Goal: Task Accomplishment & Management: Manage account settings

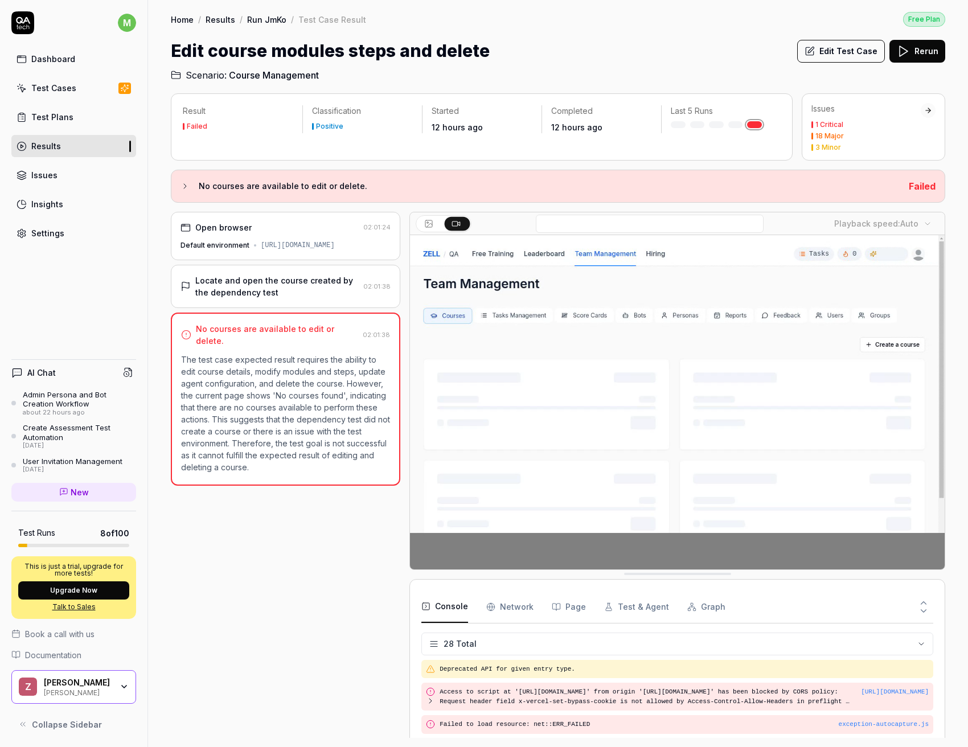
scroll to position [666, 0]
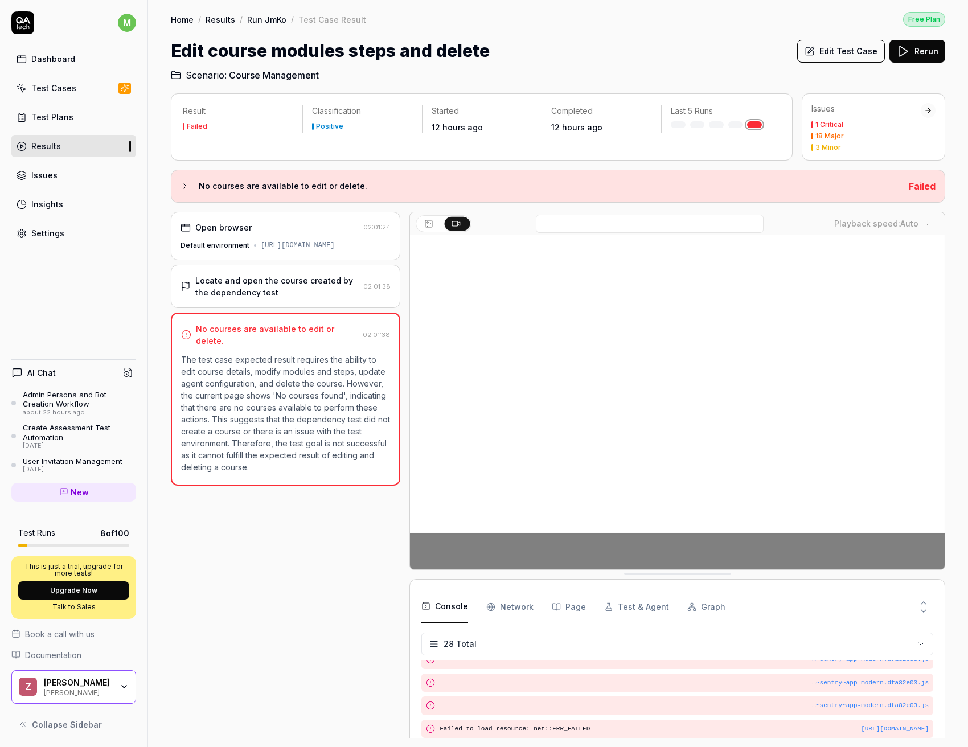
click at [832, 55] on button "Edit Test Case" at bounding box center [841, 51] width 88 height 23
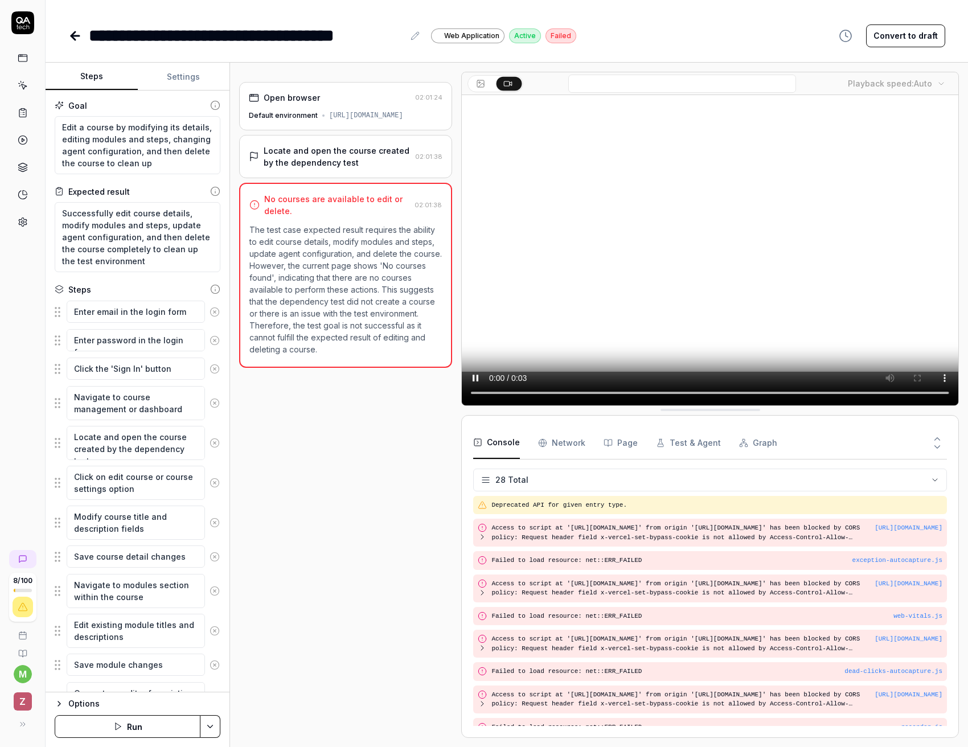
scroll to position [515, 0]
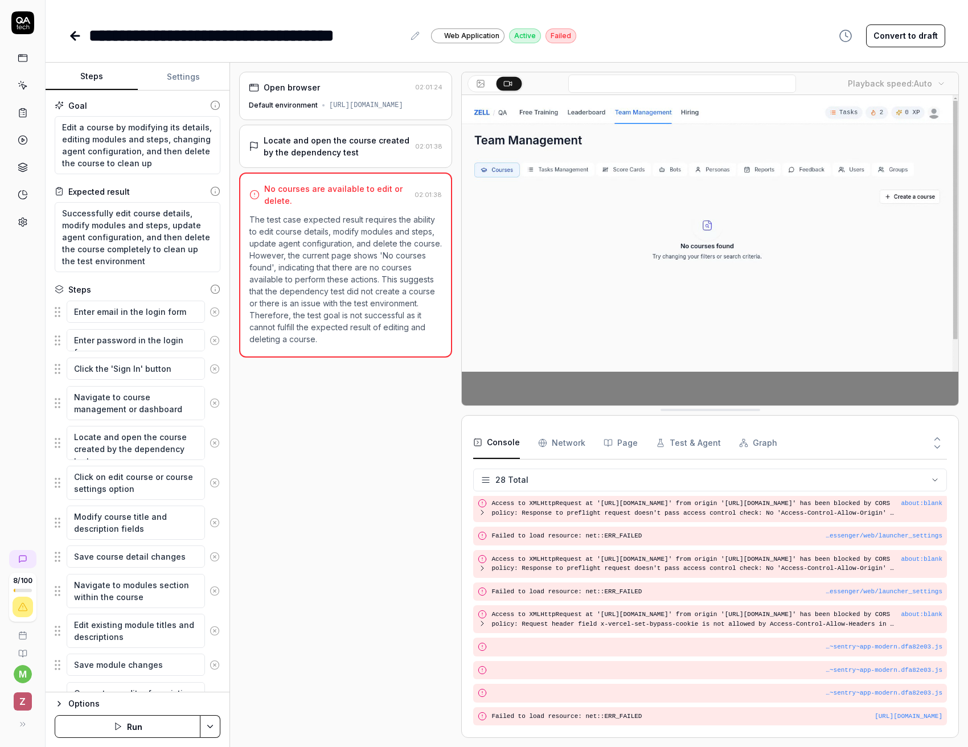
click at [158, 73] on button "Settings" at bounding box center [184, 76] width 92 height 27
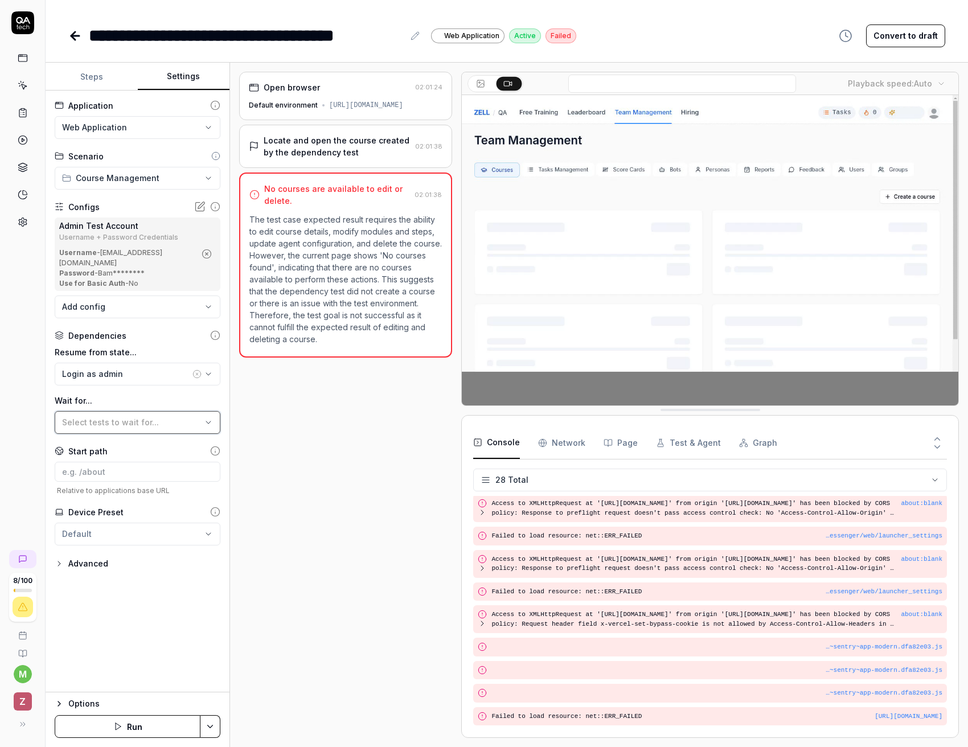
click at [128, 420] on button "Select tests to wait for..." at bounding box center [138, 422] width 166 height 23
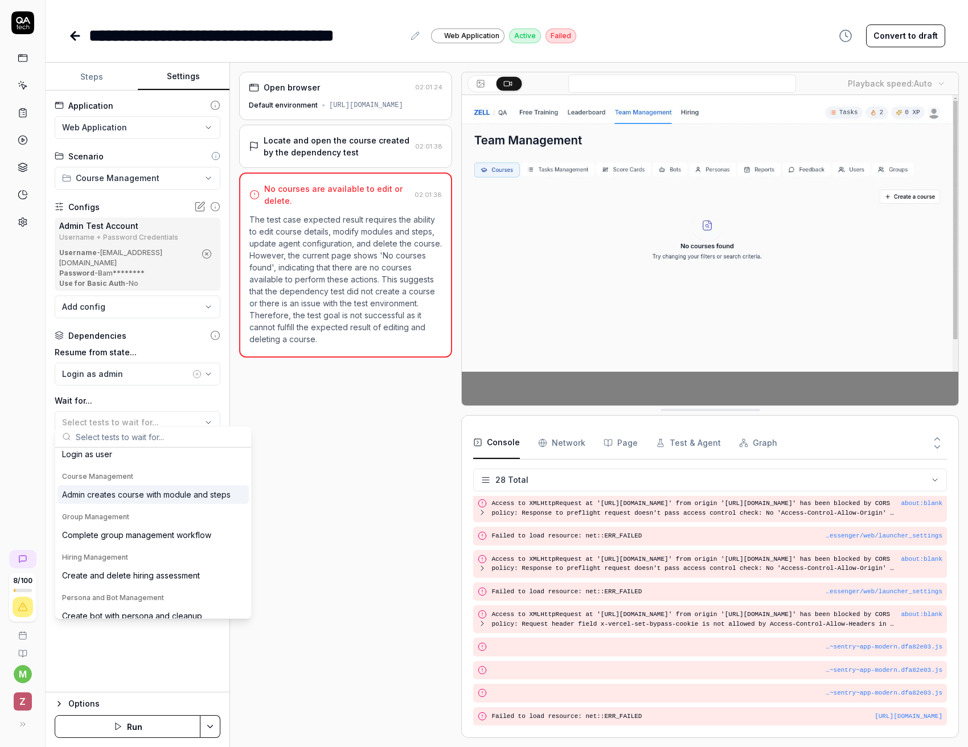
scroll to position [26, 0]
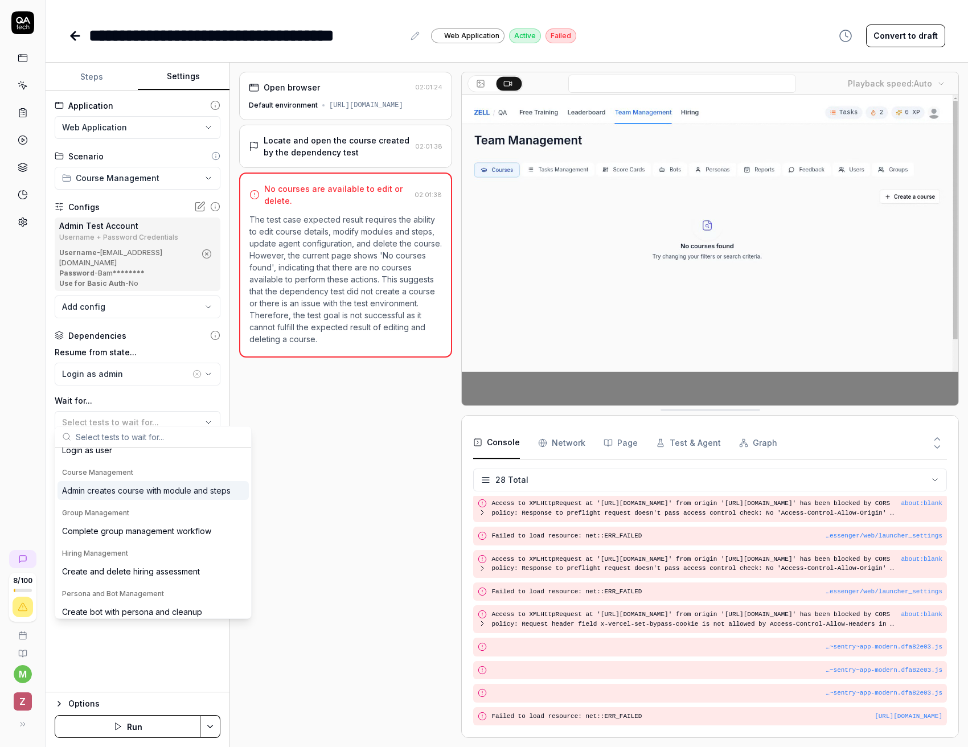
click at [151, 492] on div "Admin creates course with module and steps" at bounding box center [146, 491] width 169 height 12
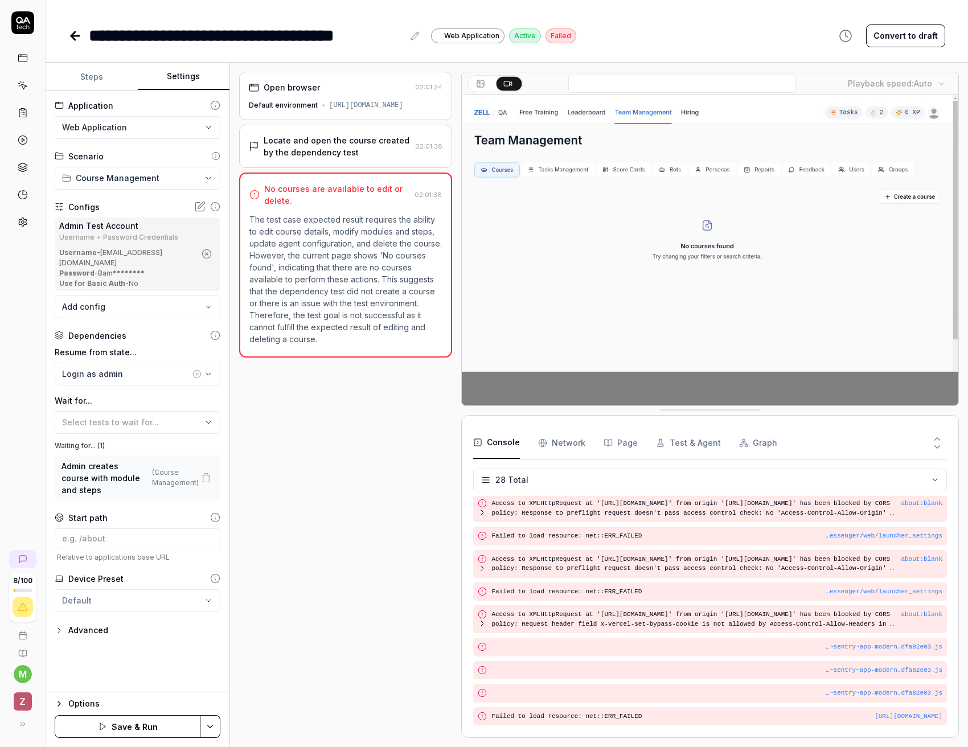
click at [26, 117] on icon at bounding box center [23, 113] width 10 height 10
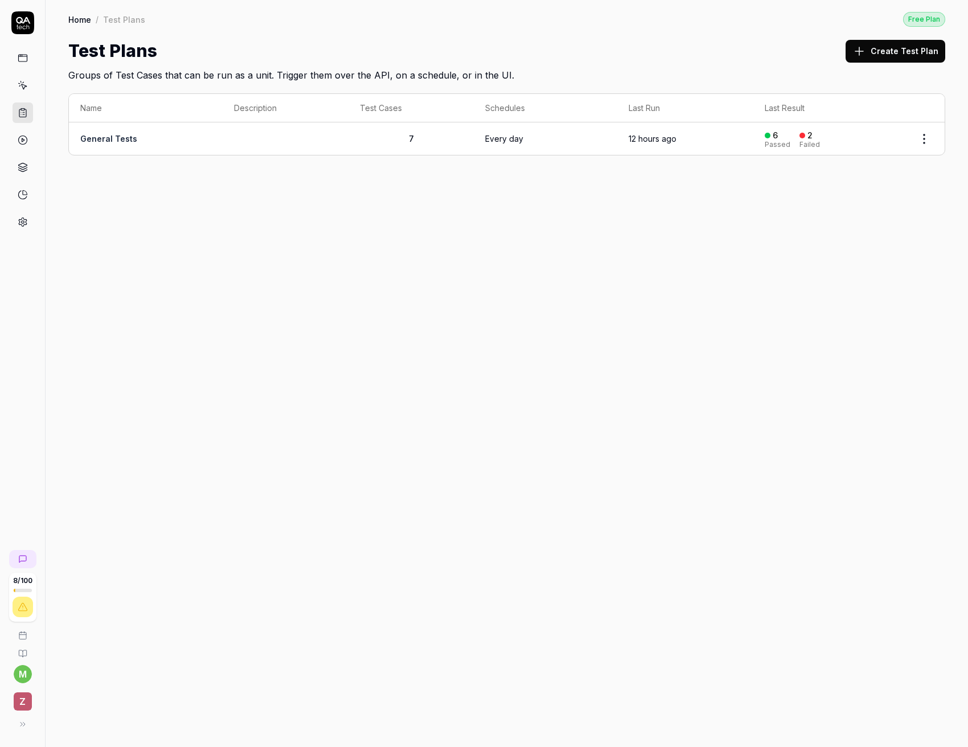
click at [119, 146] on td "General Tests" at bounding box center [146, 138] width 154 height 32
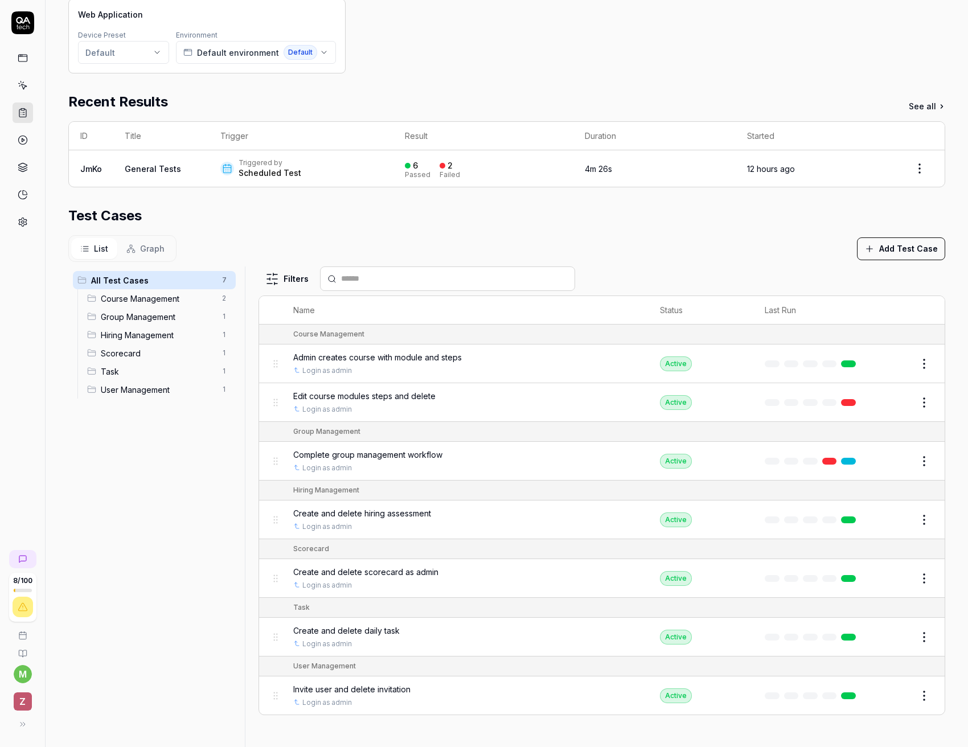
scroll to position [199, 0]
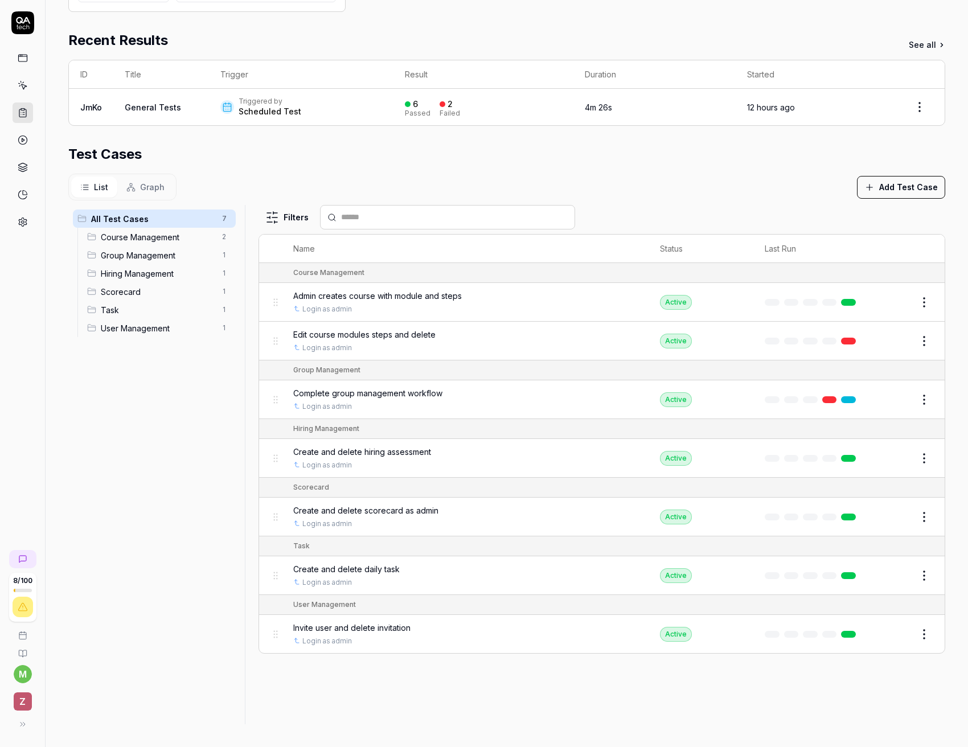
click at [902, 347] on button "Edit" at bounding box center [896, 341] width 27 height 18
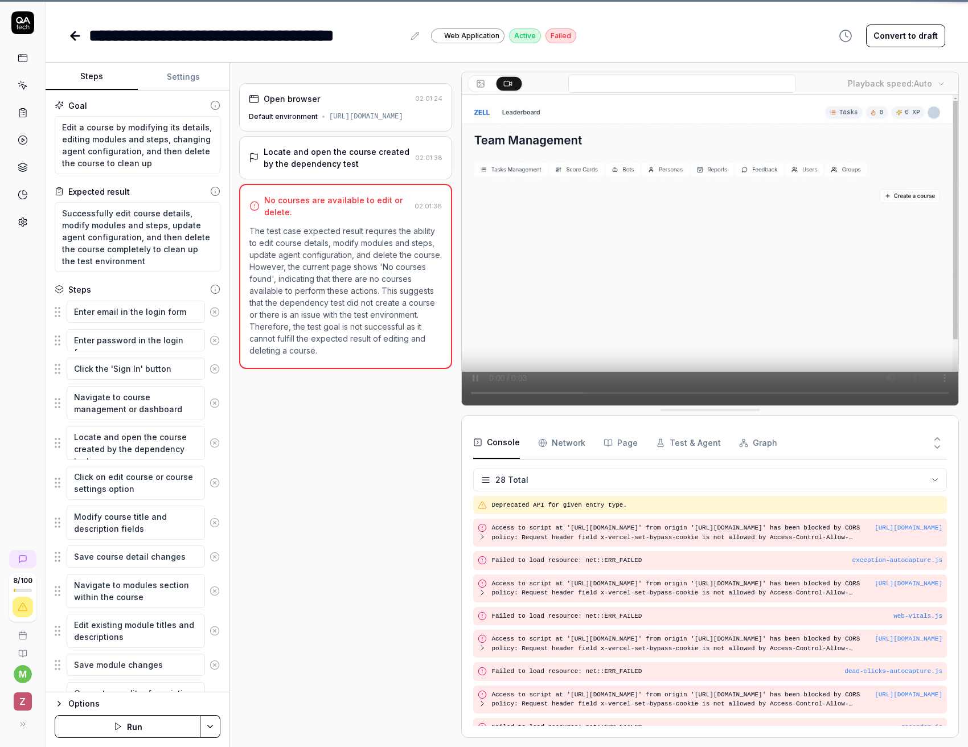
scroll to position [515, 0]
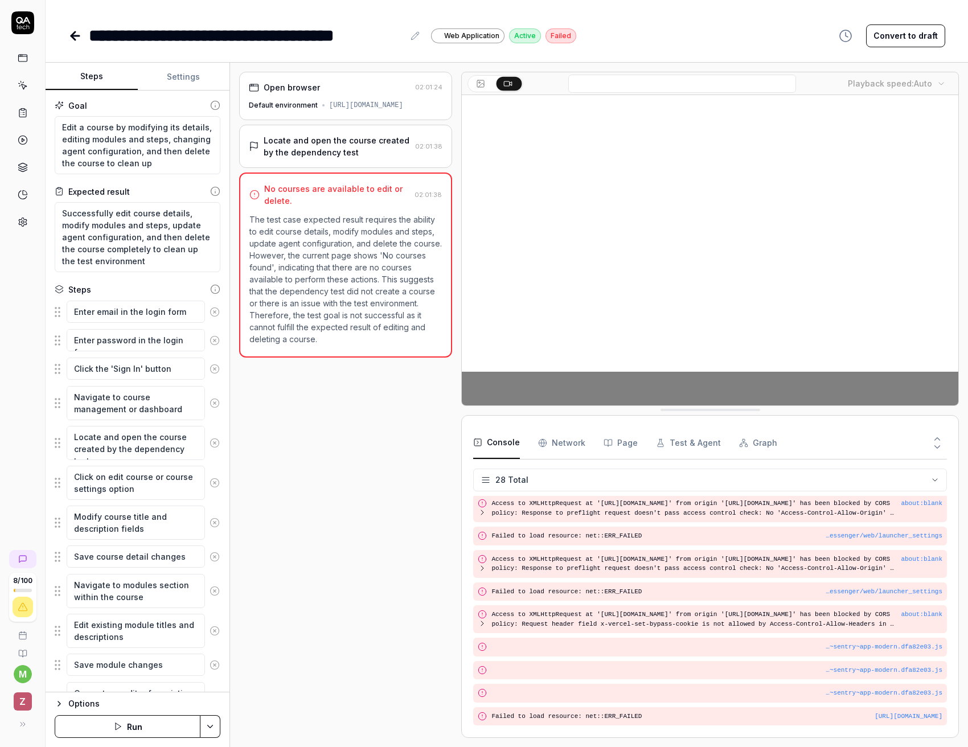
type textarea "*"
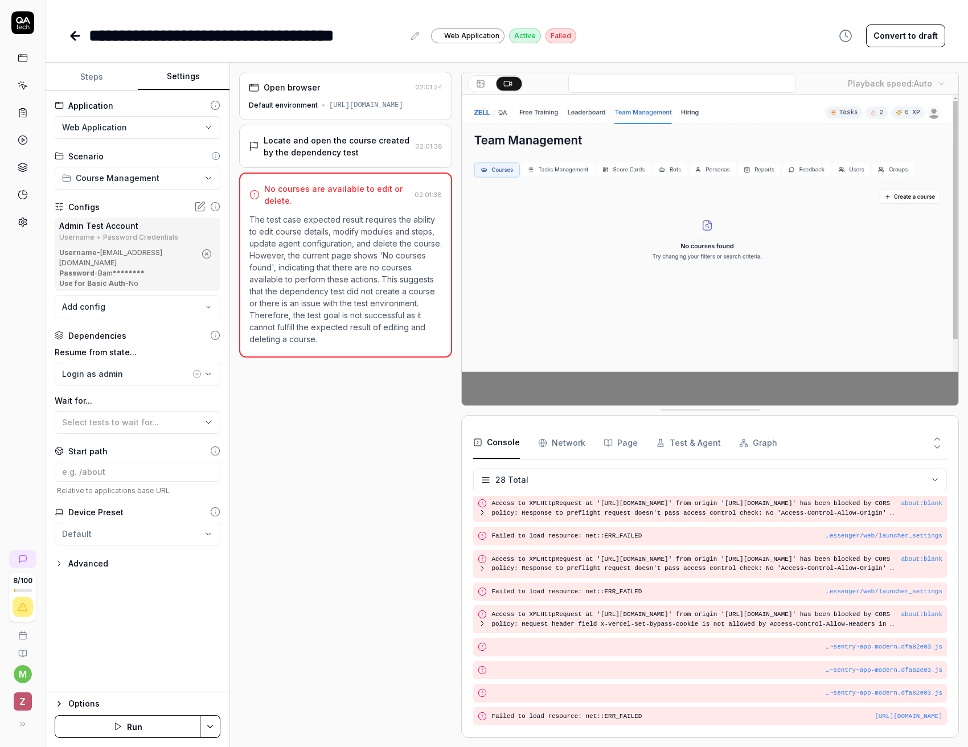
click at [179, 77] on button "Settings" at bounding box center [184, 76] width 92 height 27
click at [131, 411] on button "Select tests to wait for..." at bounding box center [138, 422] width 166 height 23
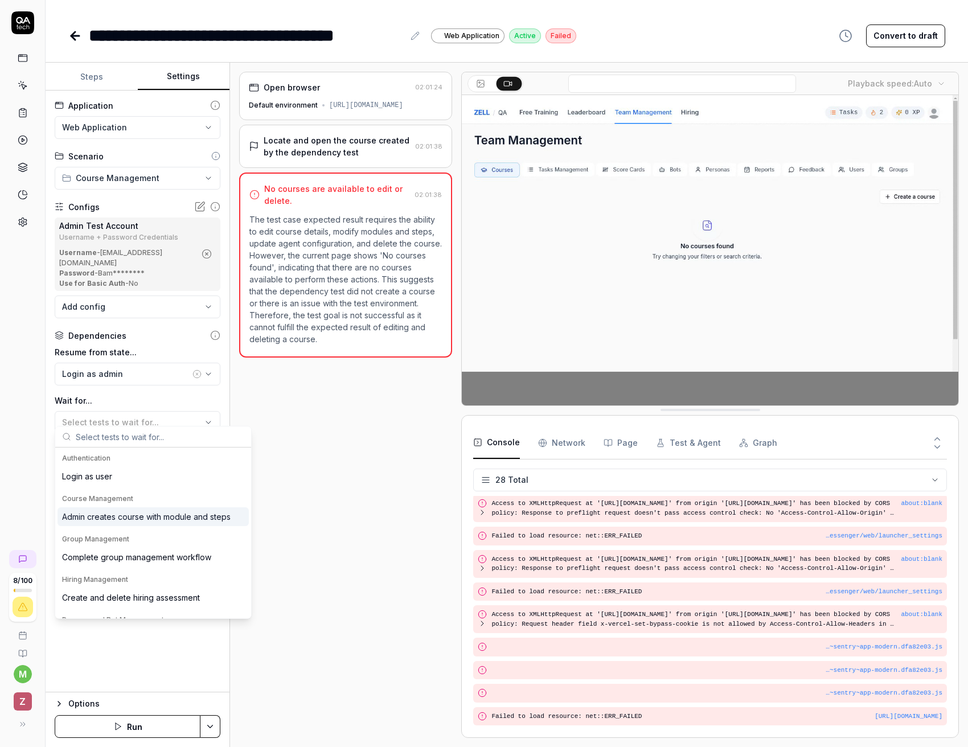
click at [135, 515] on div "Admin creates course with module and steps" at bounding box center [146, 517] width 169 height 12
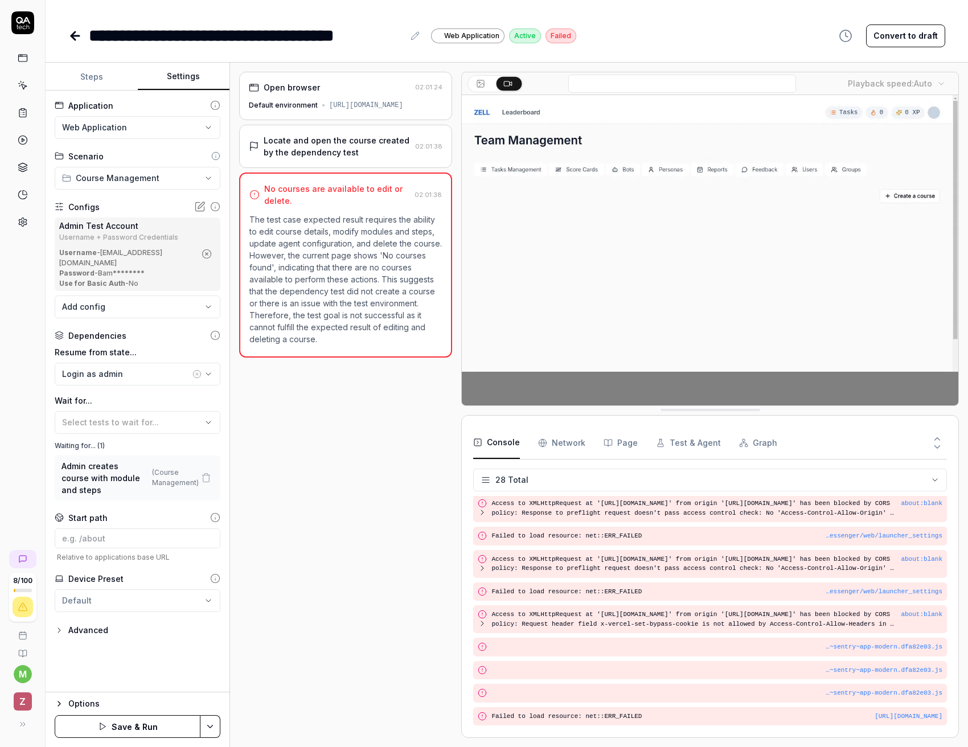
click at [217, 719] on html "**********" at bounding box center [484, 373] width 968 height 747
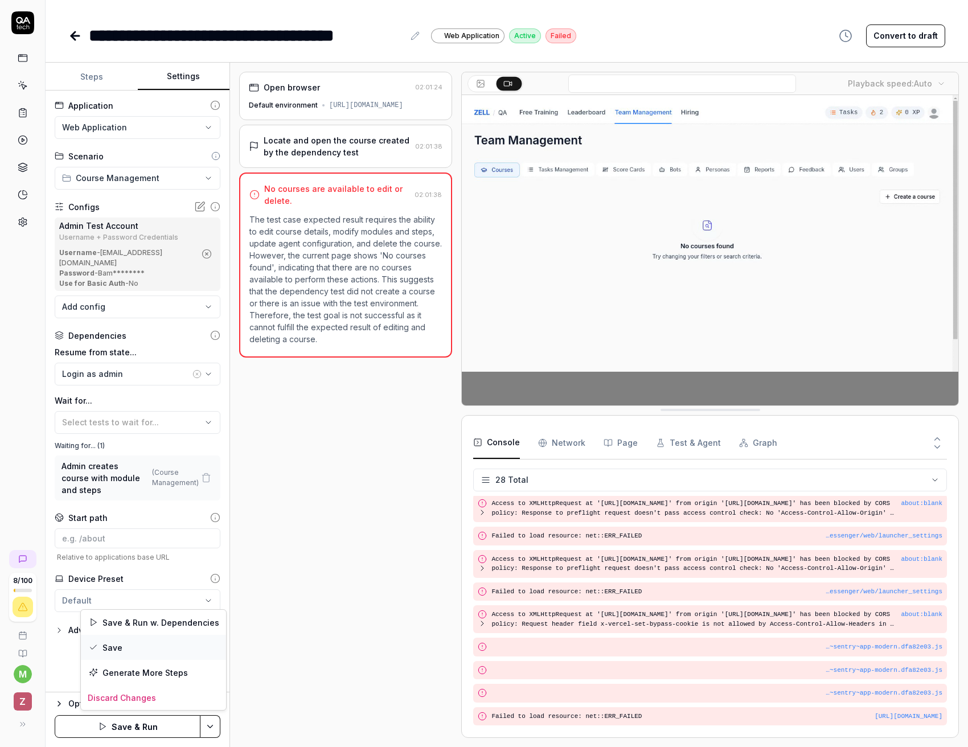
click at [130, 654] on div "Save" at bounding box center [153, 647] width 145 height 25
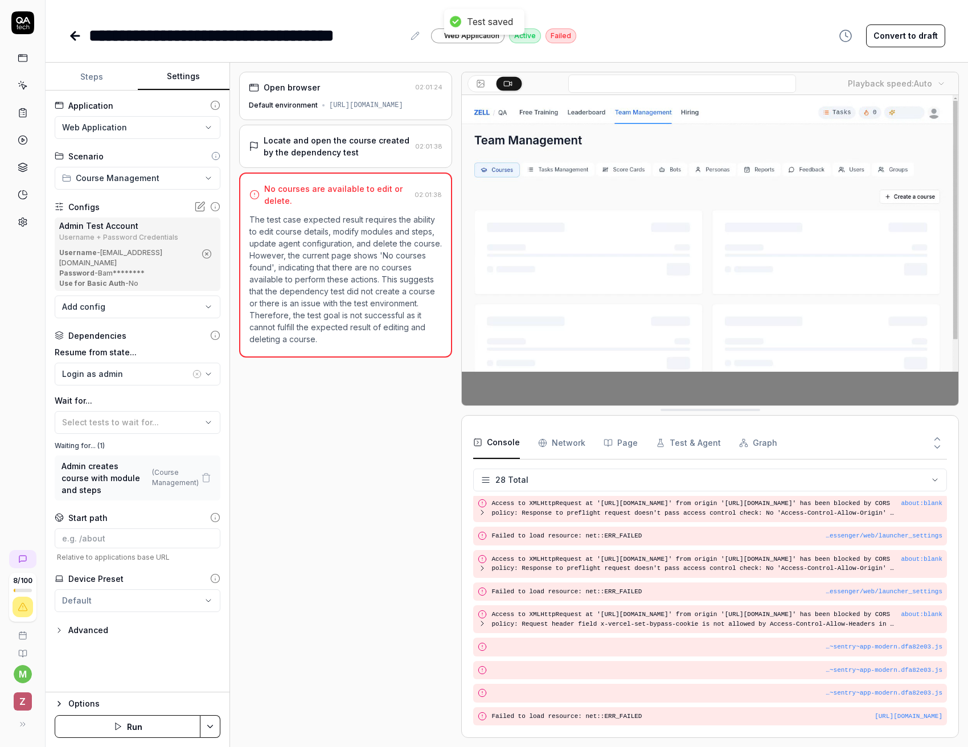
click at [66, 42] on div "**********" at bounding box center [507, 24] width 923 height 48
click at [71, 42] on icon at bounding box center [75, 36] width 14 height 14
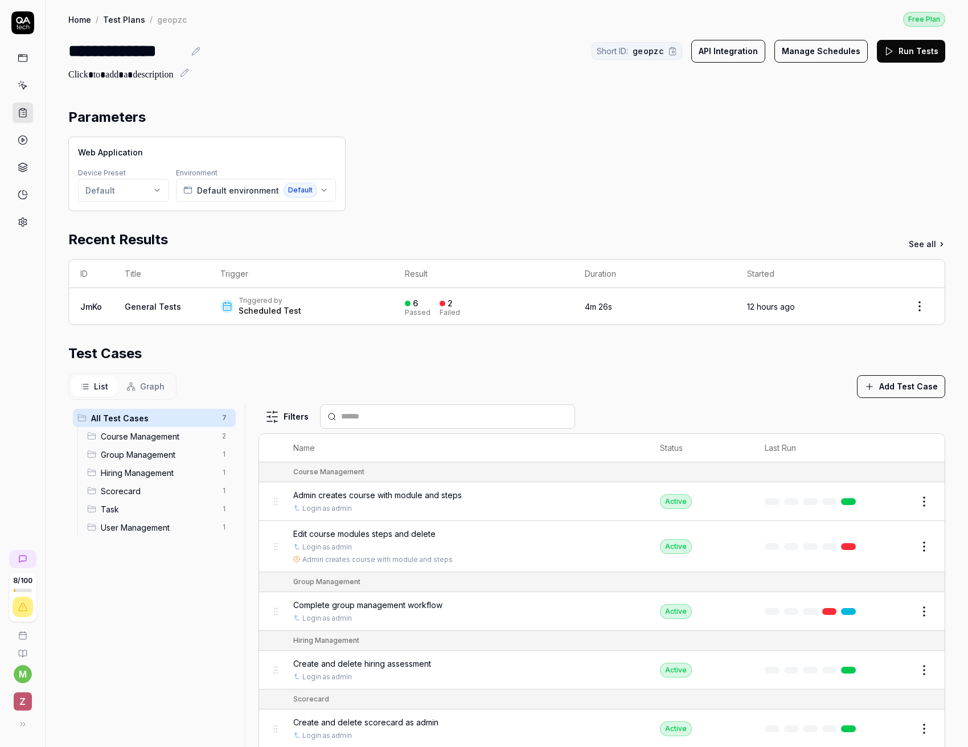
click at [895, 390] on button "Add Test Case" at bounding box center [901, 386] width 88 height 23
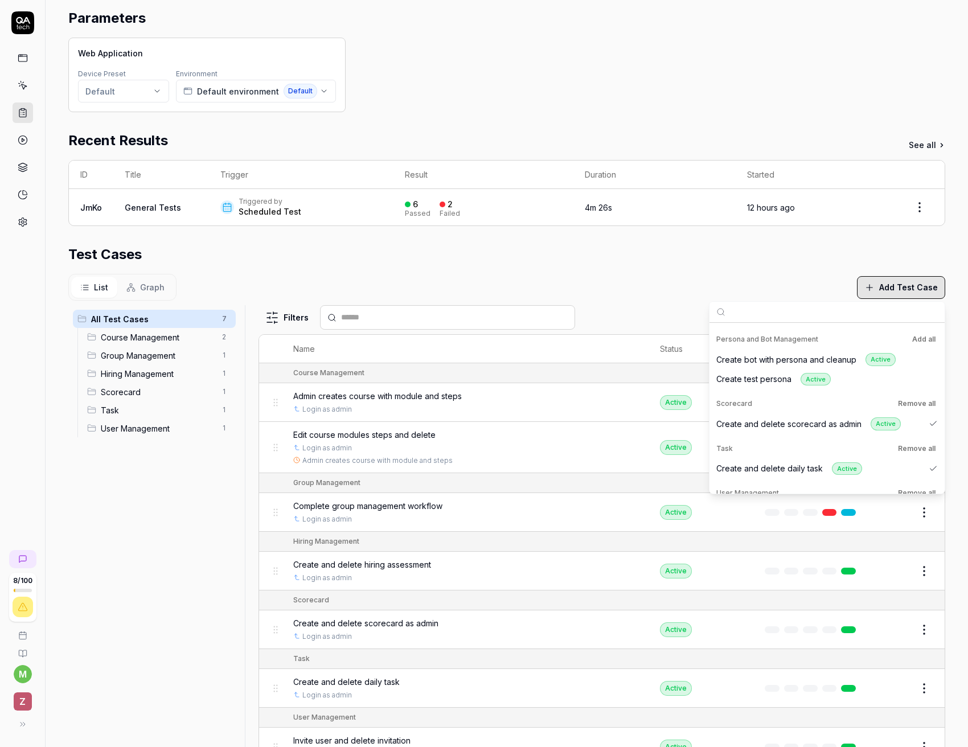
scroll to position [216, 0]
click at [828, 379] on div "Active" at bounding box center [816, 377] width 30 height 13
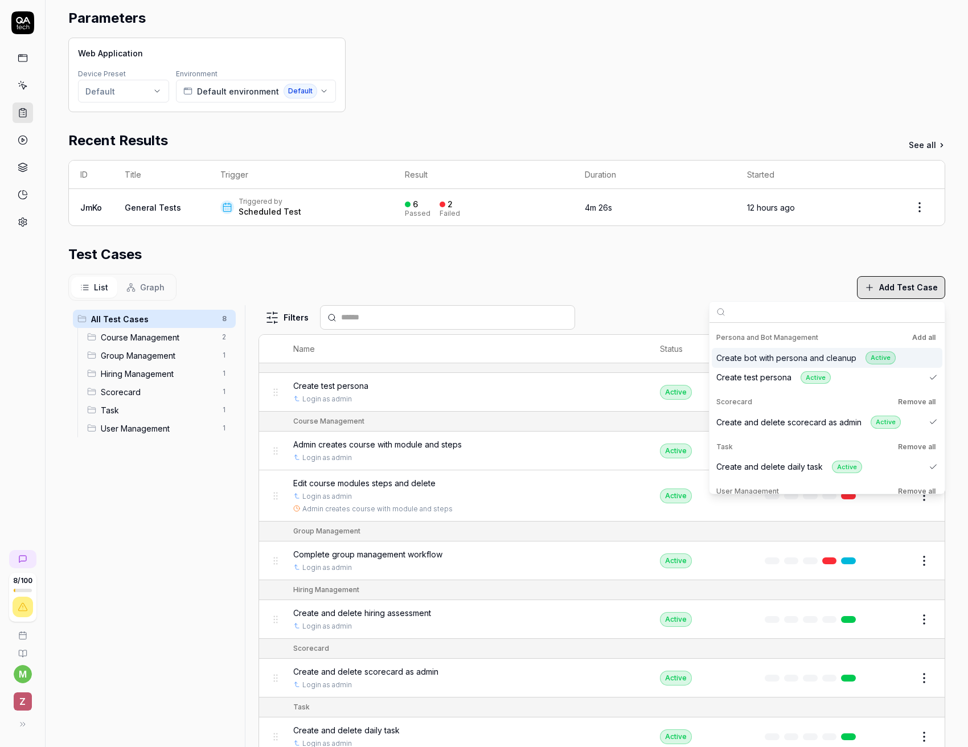
click at [837, 358] on div "Create bot with persona and cleanup Active" at bounding box center [805, 357] width 179 height 13
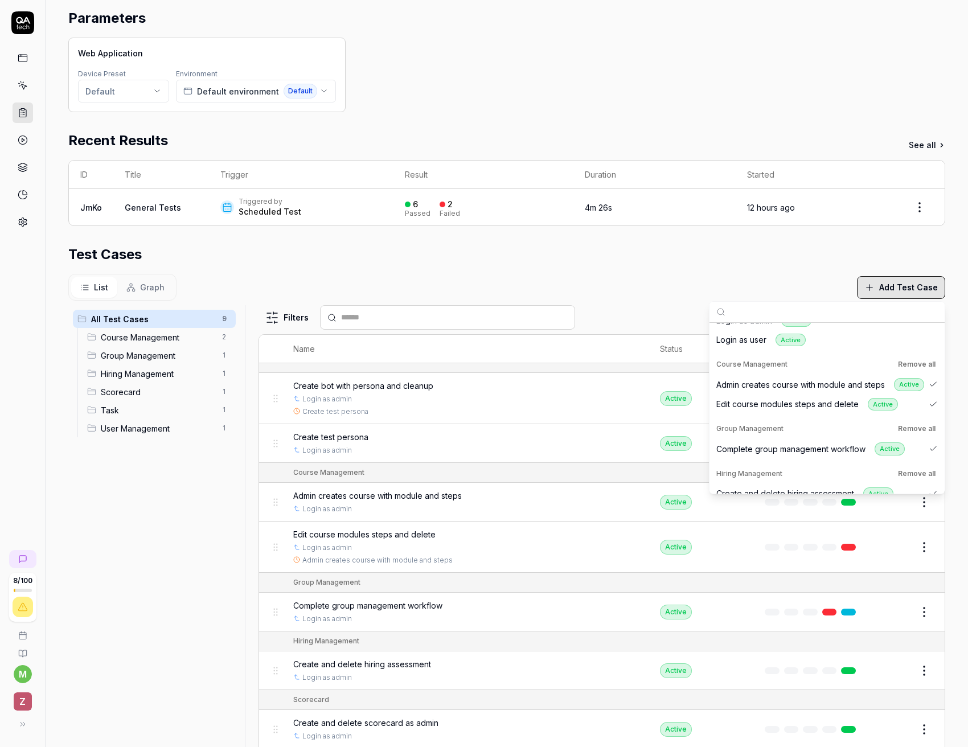
scroll to position [0, 0]
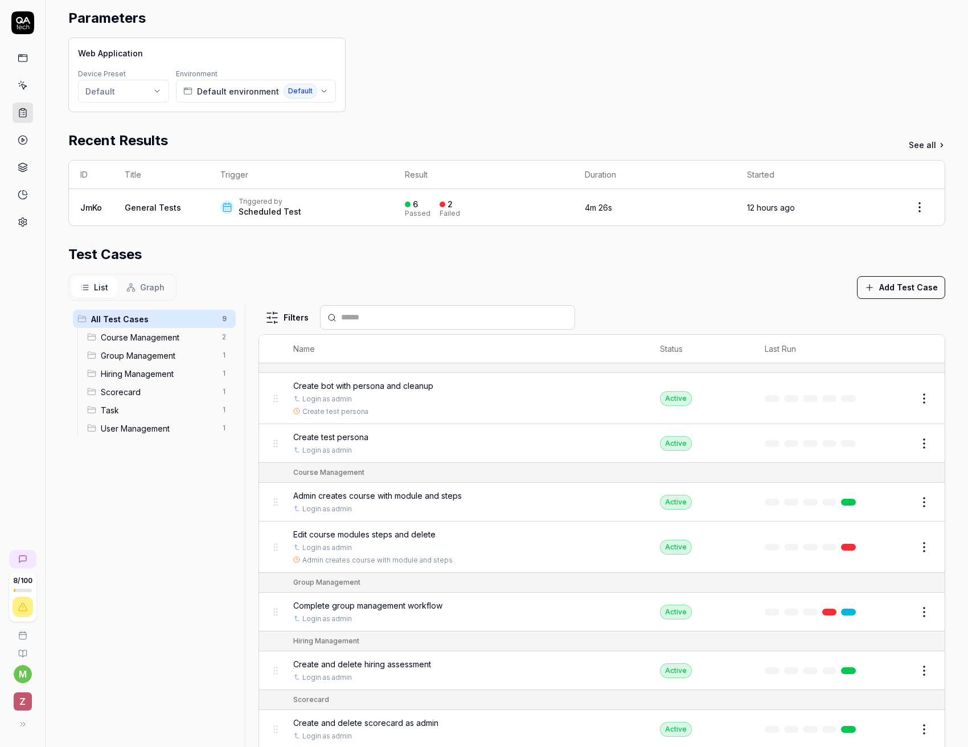
click at [632, 300] on div "List Graph Add Test Case" at bounding box center [506, 287] width 877 height 27
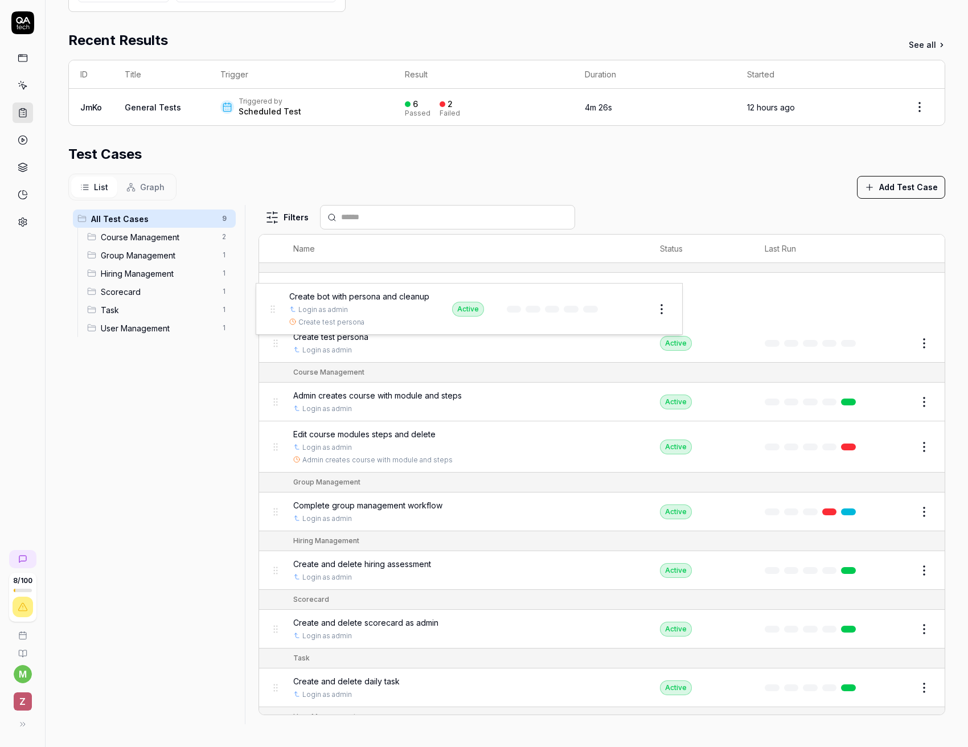
drag, startPoint x: 274, startPoint y: 301, endPoint x: 271, endPoint y: 311, distance: 10.3
click at [271, 311] on body "**********" at bounding box center [484, 373] width 968 height 747
drag, startPoint x: 273, startPoint y: 345, endPoint x: 276, endPoint y: 276, distance: 69.0
click at [276, 276] on body "**********" at bounding box center [484, 373] width 968 height 747
drag, startPoint x: 280, startPoint y: 289, endPoint x: 286, endPoint y: 293, distance: 7.7
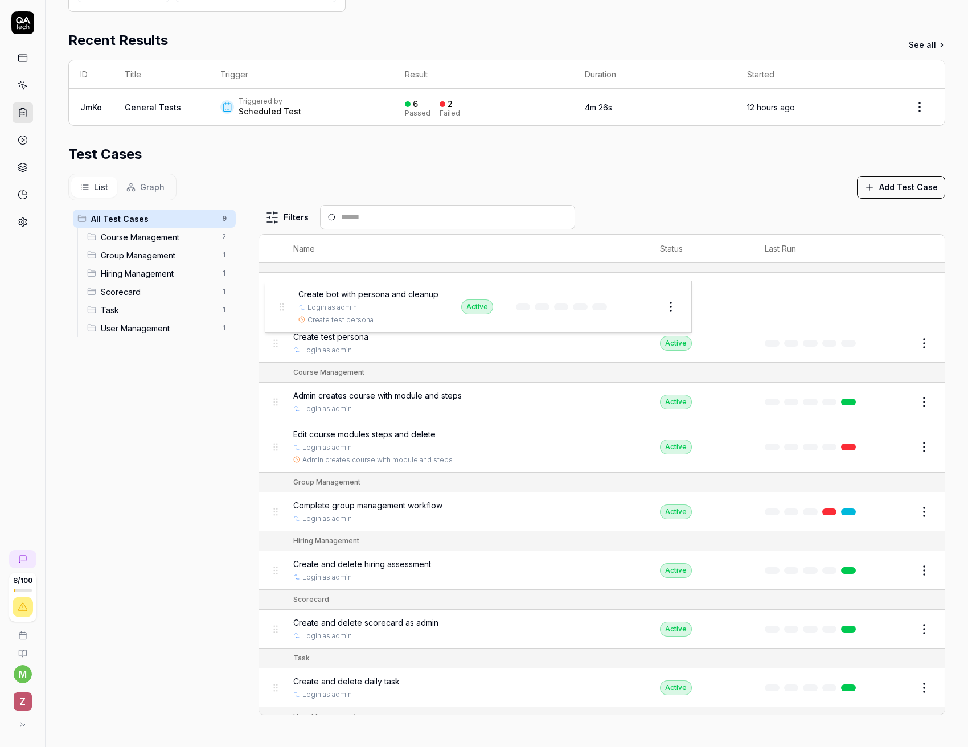
click at [286, 293] on body "**********" at bounding box center [484, 373] width 968 height 747
